Goal: Task Accomplishment & Management: Use online tool/utility

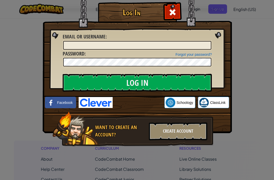
click at [83, 102] on img at bounding box center [96, 102] width 34 height 11
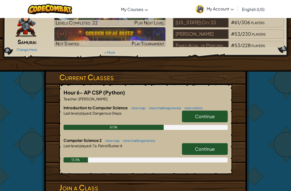
scroll to position [33, 0]
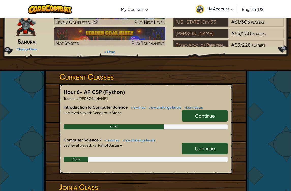
click at [215, 150] on link "Continue" at bounding box center [205, 148] width 46 height 12
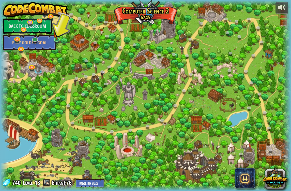
click at [62, 24] on div at bounding box center [145, 95] width 291 height 190
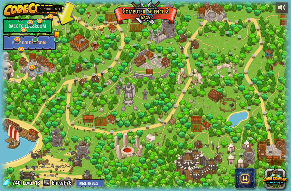
click at [51, 14] on link at bounding box center [51, 17] width 10 height 8
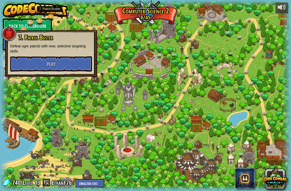
click at [62, 23] on div at bounding box center [145, 95] width 291 height 190
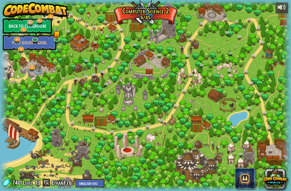
click at [53, 16] on link at bounding box center [51, 17] width 10 height 8
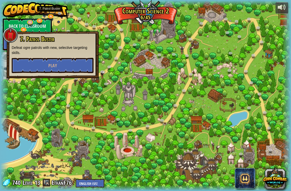
click at [39, 61] on button "Play" at bounding box center [53, 65] width 82 height 15
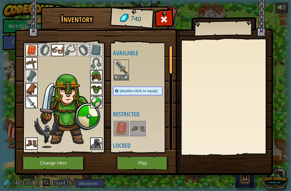
click at [135, 164] on button "Play" at bounding box center [142, 163] width 53 height 14
